Goal: Information Seeking & Learning: Learn about a topic

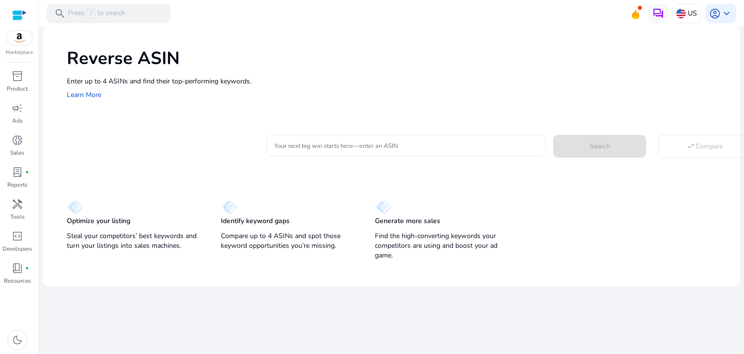
click at [336, 140] on div at bounding box center [406, 145] width 264 height 21
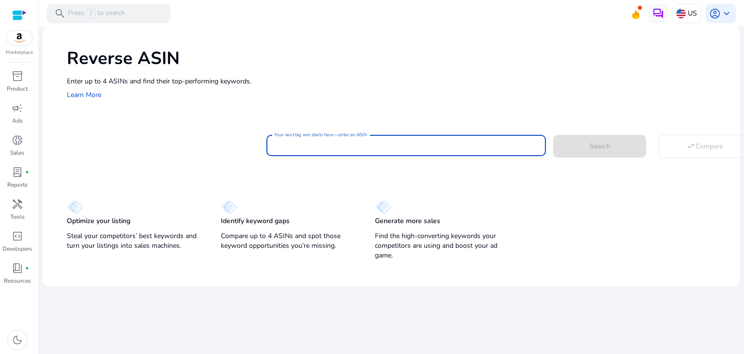
paste input "**********"
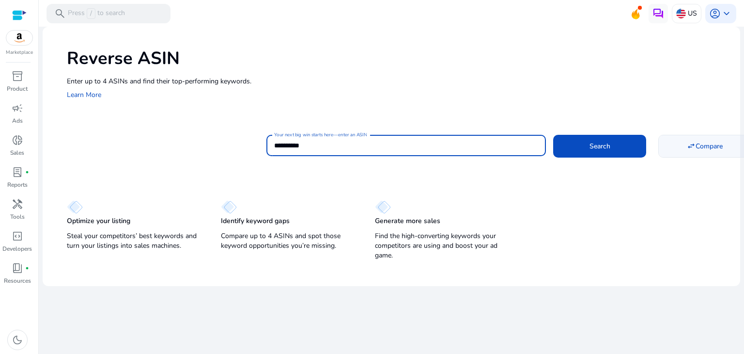
type input "**********"
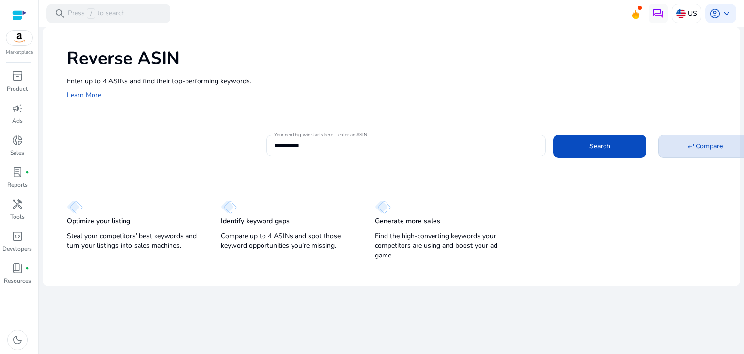
click at [693, 152] on span at bounding box center [705, 145] width 92 height 23
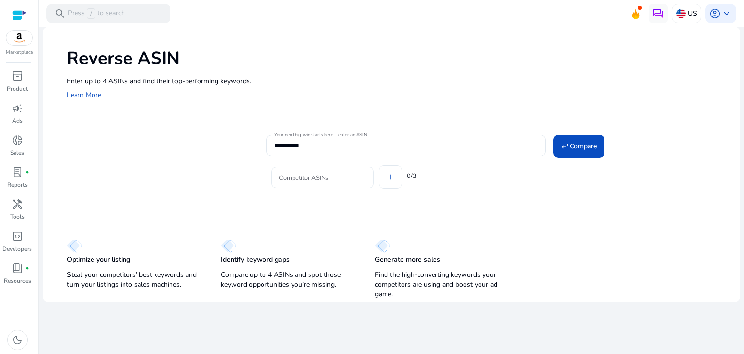
click at [330, 179] on input "Competitor ASINs" at bounding box center [322, 177] width 87 height 11
paste input "**********"
type input "**********"
paste input "**********"
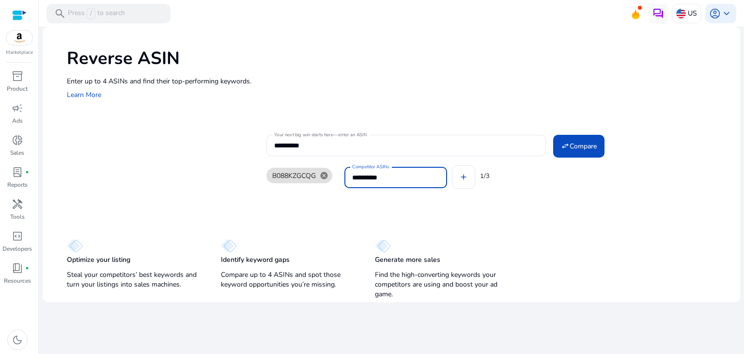
type input "**********"
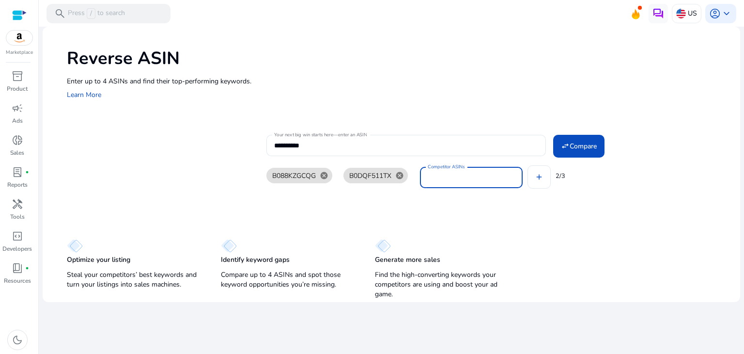
paste input "**********"
type input "**********"
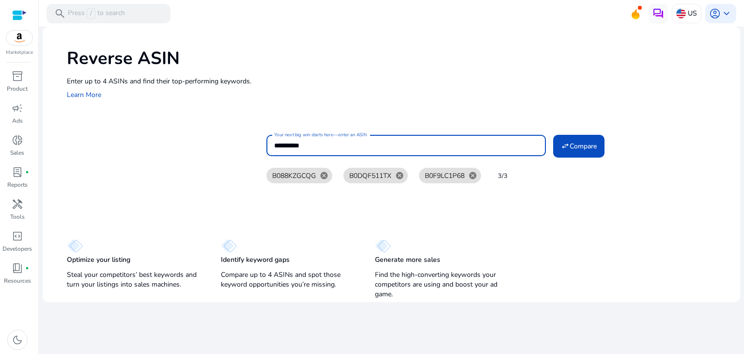
click at [341, 142] on input "**********" at bounding box center [406, 145] width 264 height 11
paste input
type input "**********"
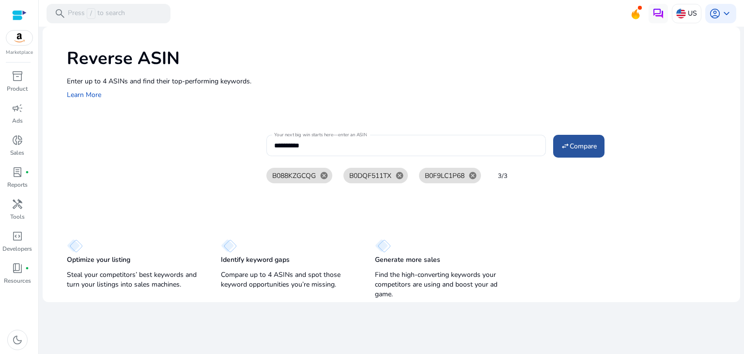
click at [574, 144] on span "Compare" at bounding box center [583, 146] width 27 height 10
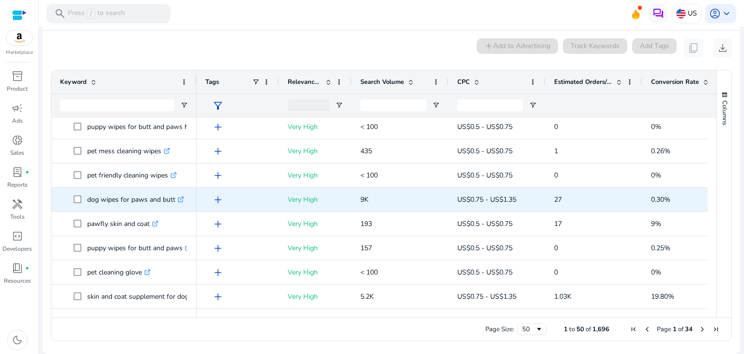
scroll to position [484, 0]
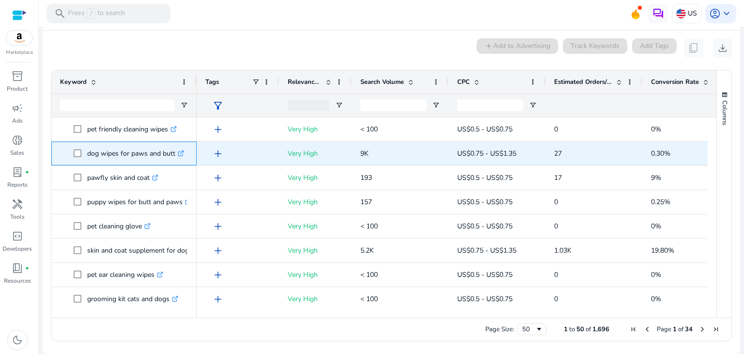
copy span "dog wipes for paws and butt"
drag, startPoint x: 86, startPoint y: 153, endPoint x: 174, endPoint y: 155, distance: 87.7
click at [174, 155] on span "dog wipes for paws and butt .st0{fill:#2c8af8}" at bounding box center [131, 153] width 114 height 20
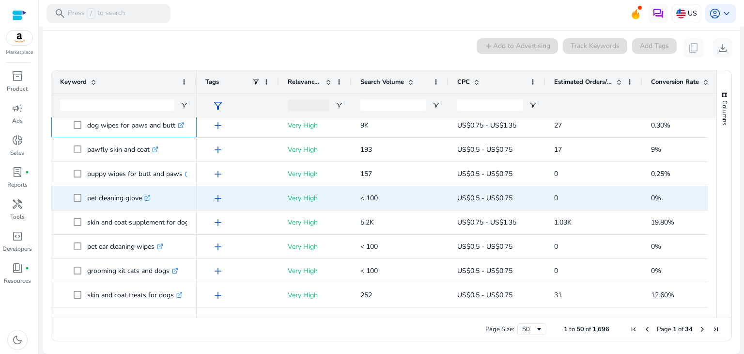
scroll to position [0, 0]
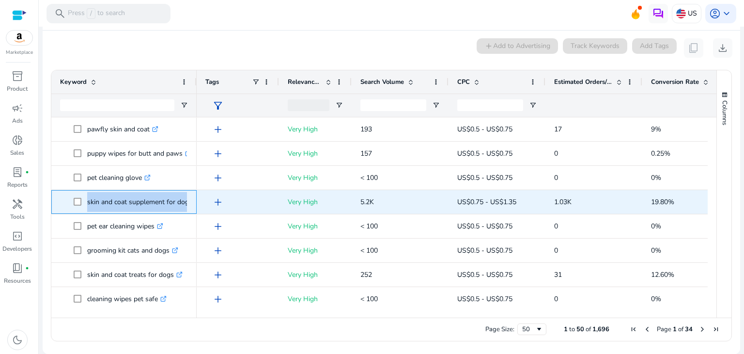
drag, startPoint x: 86, startPoint y: 202, endPoint x: 187, endPoint y: 206, distance: 100.9
click at [187, 206] on span "skin and coat supplement for dogs .st0{fill:#2c8af8}" at bounding box center [131, 202] width 114 height 20
copy span "skin and coat supplement for dog"
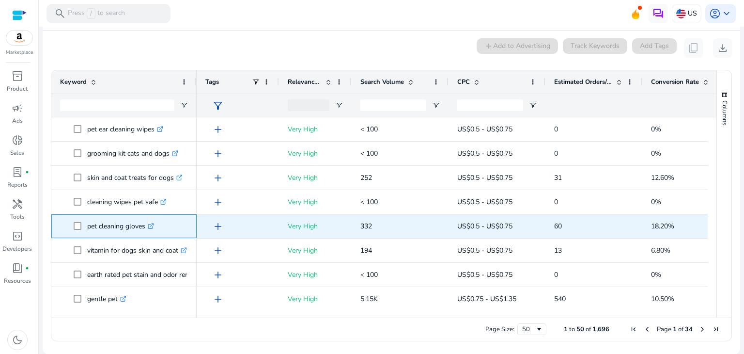
drag, startPoint x: 87, startPoint y: 225, endPoint x: 145, endPoint y: 228, distance: 58.2
click at [145, 228] on p "pet cleaning gloves .st0{fill:#2c8af8}" at bounding box center [120, 226] width 67 height 20
copy p "pet cleaning gloves"
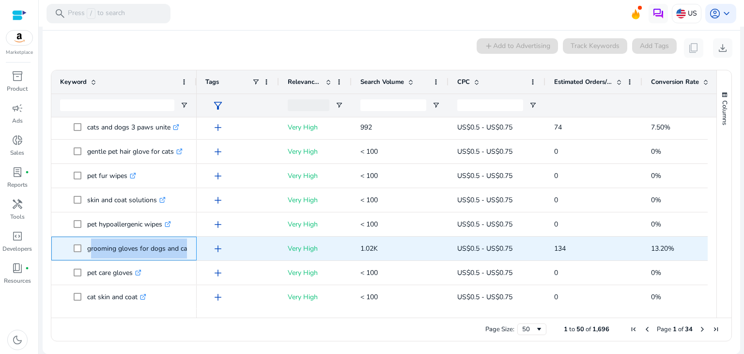
drag, startPoint x: 87, startPoint y: 250, endPoint x: 186, endPoint y: 248, distance: 99.3
click at [186, 248] on p "grooming gloves for dogs and cats .st0{fill:#2c8af8}" at bounding box center [144, 248] width 114 height 20
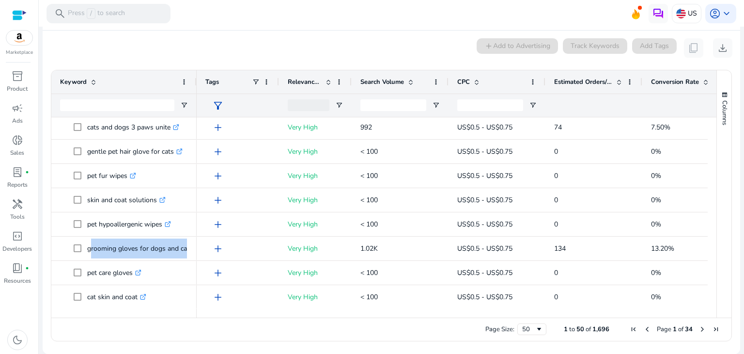
click at [699, 330] on span "Next Page" at bounding box center [703, 329] width 8 height 8
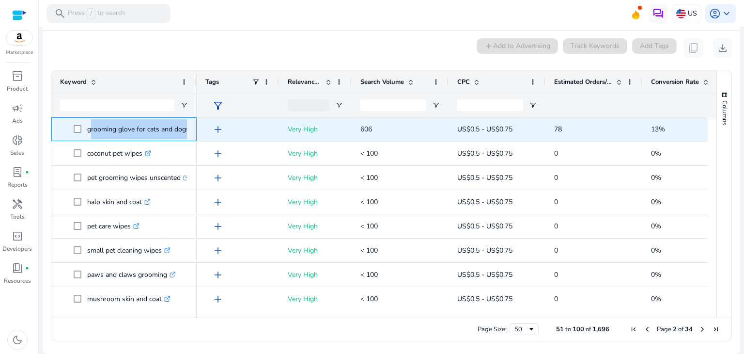
drag, startPoint x: 88, startPoint y: 132, endPoint x: 187, endPoint y: 132, distance: 99.8
click at [187, 132] on span "grooming glove for cats and dogs .st0{fill:#2c8af8}" at bounding box center [131, 129] width 114 height 20
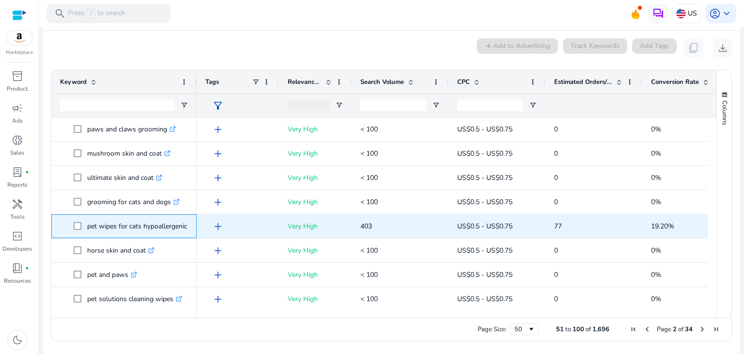
copy p "pet wipes for cats hypoallergenic"
drag, startPoint x: 88, startPoint y: 224, endPoint x: 186, endPoint y: 222, distance: 98.8
click at [186, 222] on p "pet wipes for cats hypoallergenic .st0{fill:#2c8af8}" at bounding box center [141, 226] width 109 height 20
copy p "pet wipes"
drag, startPoint x: 87, startPoint y: 225, endPoint x: 116, endPoint y: 226, distance: 29.1
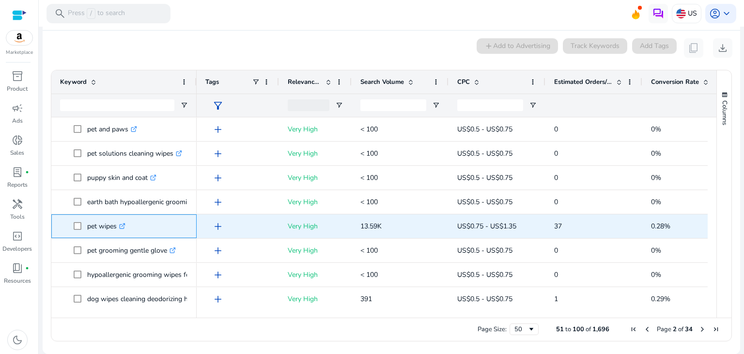
click at [116, 226] on p "pet wipes .st0{fill:#2c8af8}" at bounding box center [106, 226] width 38 height 20
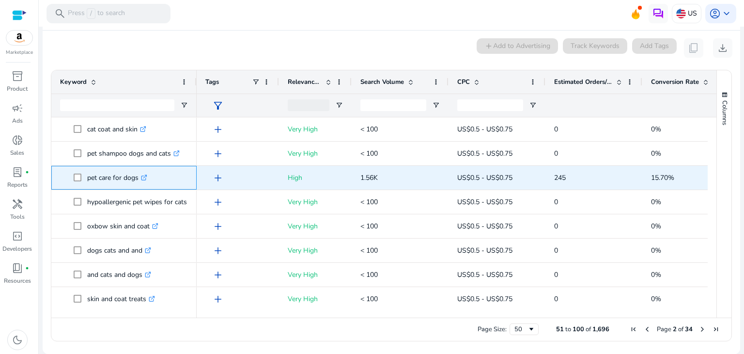
drag, startPoint x: 87, startPoint y: 181, endPoint x: 137, endPoint y: 179, distance: 49.9
click at [137, 179] on p "pet care for dogs .st0{fill:#2c8af8}" at bounding box center [117, 178] width 60 height 20
copy p "pet care for dogs"
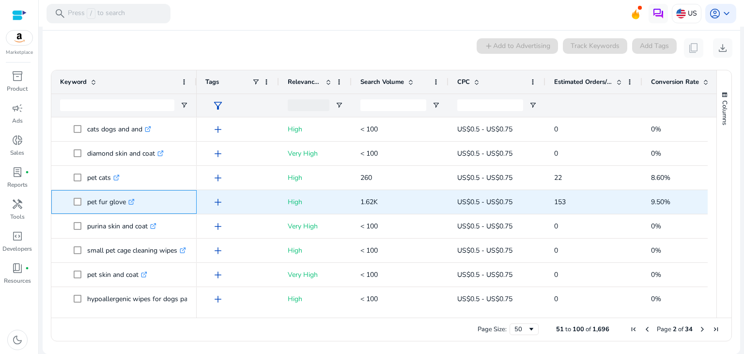
copy p "pet fur glove"
drag, startPoint x: 87, startPoint y: 202, endPoint x: 124, endPoint y: 200, distance: 36.8
click at [124, 200] on p "pet fur glove .st0{fill:#2c8af8}" at bounding box center [110, 202] width 47 height 20
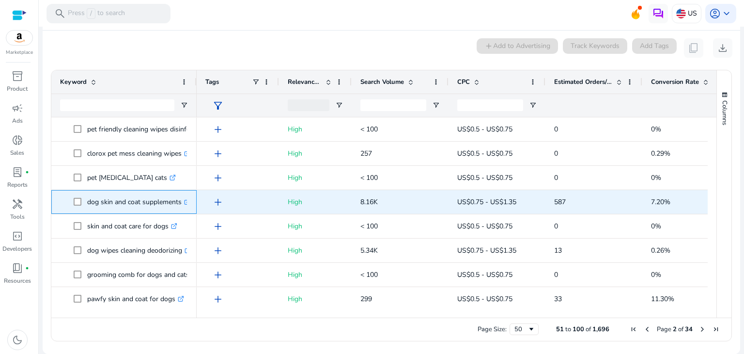
drag, startPoint x: 88, startPoint y: 201, endPoint x: 187, endPoint y: 204, distance: 98.9
click at [187, 204] on span "dog skin and coat supplements .st0{fill:#2c8af8}" at bounding box center [131, 202] width 114 height 20
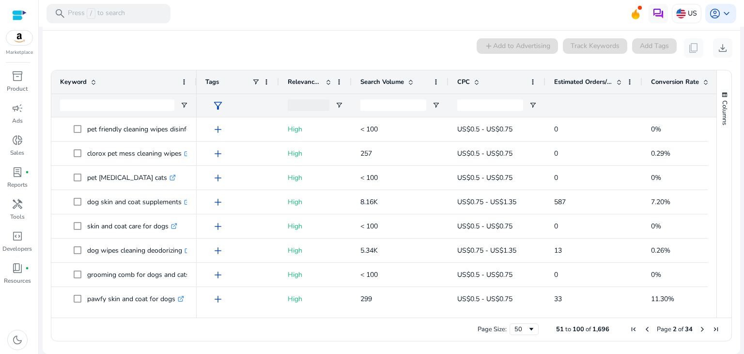
click at [442, 330] on div "Page Size: 50 51 to 100 of 1,696 Page 2 of 34" at bounding box center [391, 328] width 680 height 23
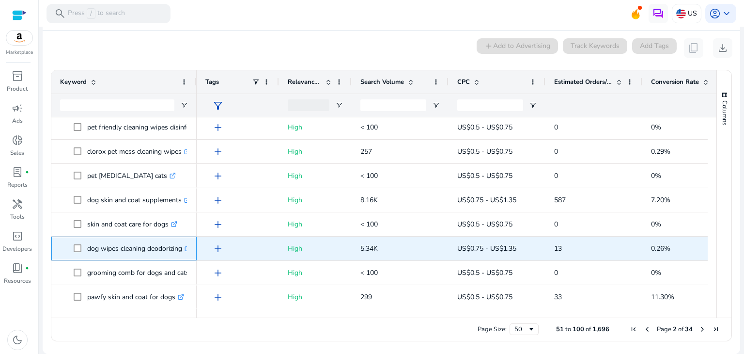
drag, startPoint x: 87, startPoint y: 248, endPoint x: 186, endPoint y: 247, distance: 99.3
click at [186, 247] on p "dog wipes cleaning deodorizing .st0{fill:#2c8af8}" at bounding box center [139, 248] width 104 height 20
copy p "dog wipes cleaning deodorizing"
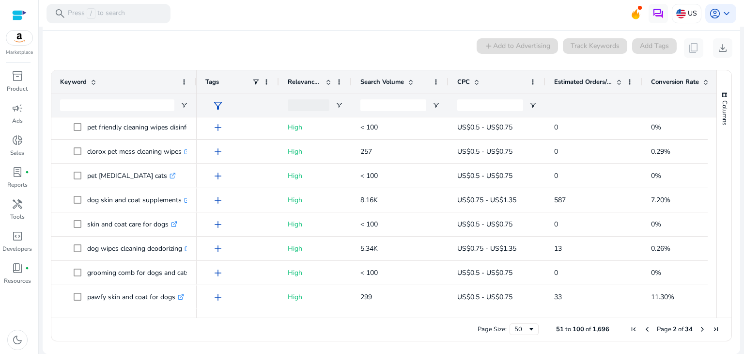
drag, startPoint x: 180, startPoint y: 326, endPoint x: 116, endPoint y: 274, distance: 82.2
click at [180, 326] on div "Page Size: 50 51 to 100 of 1,696 Page 2 of 34" at bounding box center [391, 328] width 680 height 23
click at [103, 320] on div "Page Size: 50 51 to 100 of 1,696 Page 2 of 34" at bounding box center [391, 328] width 680 height 23
click at [47, 248] on ag-grid-angular "Press SPACE to select this row. Drag here to set row groups Drag here to set co…" at bounding box center [391, 205] width 697 height 281
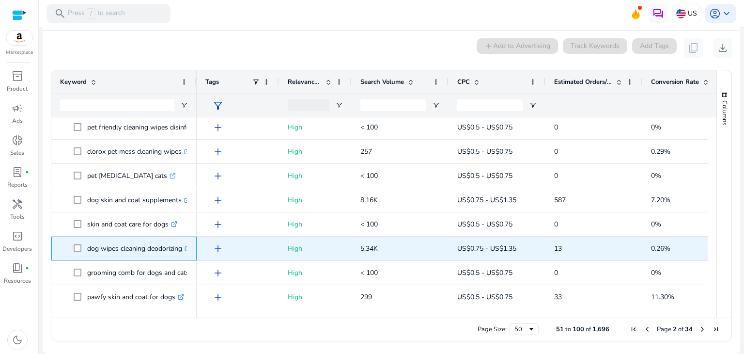
drag, startPoint x: 86, startPoint y: 248, endPoint x: 182, endPoint y: 252, distance: 96.0
click at [182, 252] on span "dog wipes cleaning deodorizing .st0{fill:#2c8af8}" at bounding box center [131, 248] width 114 height 20
copy span "dog wipes cleaning deodorizing"
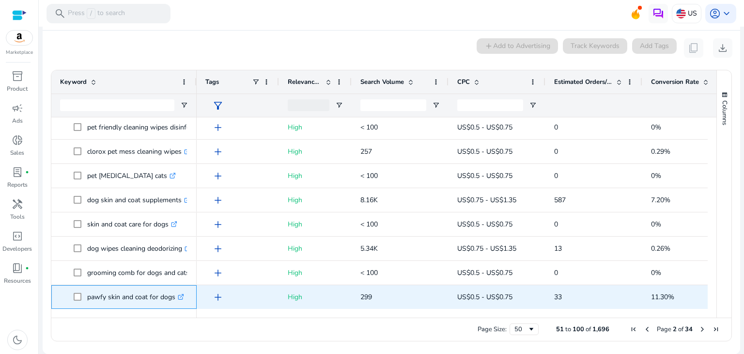
drag, startPoint x: 86, startPoint y: 297, endPoint x: 174, endPoint y: 298, distance: 88.2
click at [174, 298] on span "pawfy skin and coat for dogs .st0{fill:#2c8af8}" at bounding box center [131, 297] width 114 height 20
copy span "pawfy skin and coat for dogs"
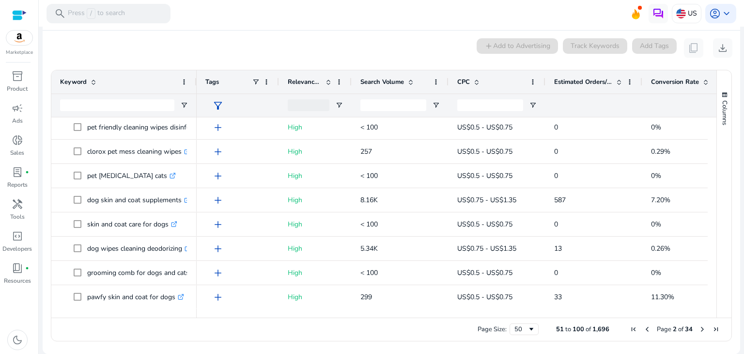
click at [257, 317] on div "Page Size: 50 51 to 100 of 1,696 Page 2 of 34" at bounding box center [391, 328] width 680 height 23
click at [316, 20] on mat-toolbar "search Press / to search US account_circle keyboard_arrow_down" at bounding box center [391, 13] width 705 height 27
